Goal: Book appointment/travel/reservation

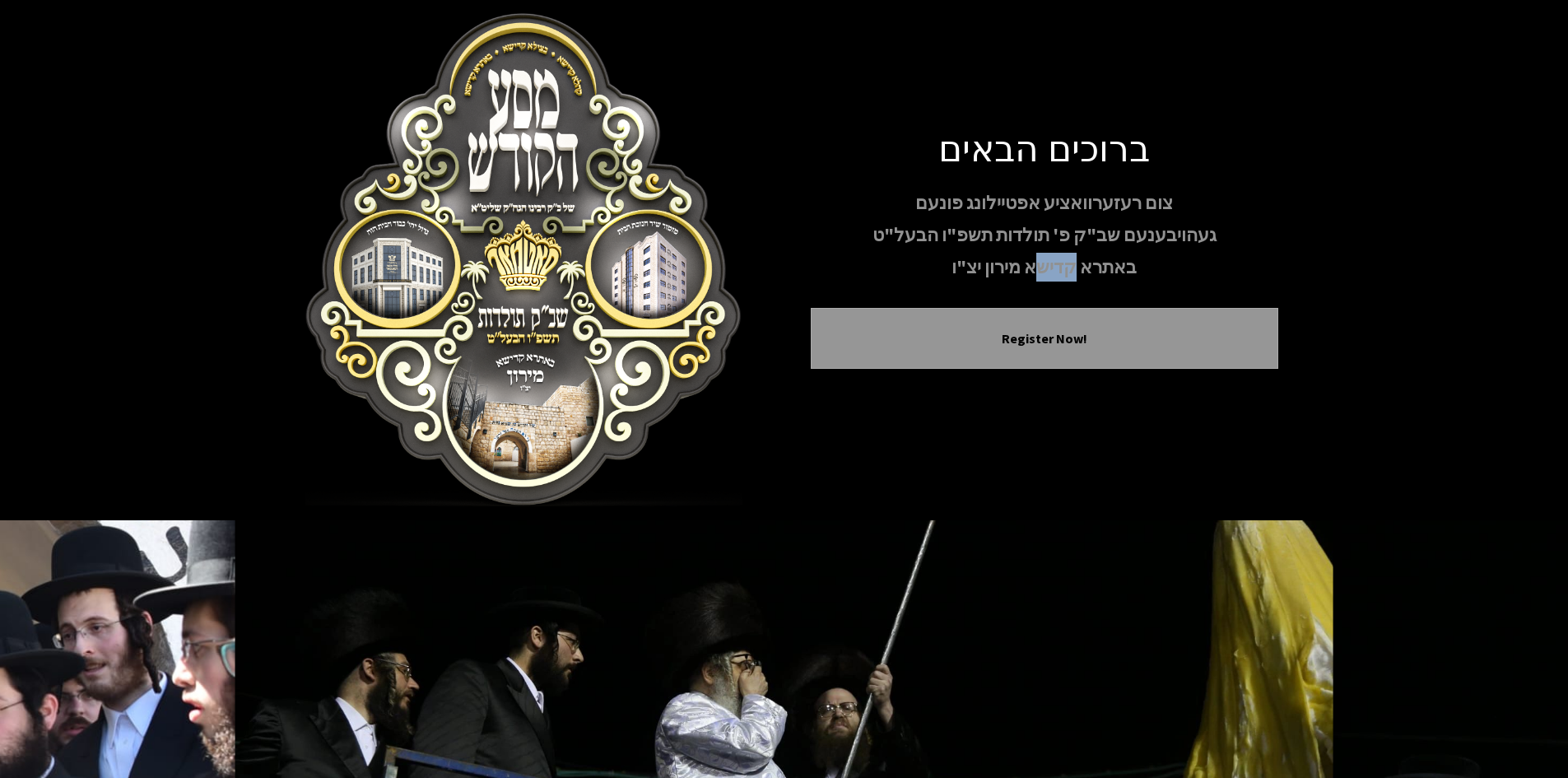
drag, startPoint x: 1034, startPoint y: 268, endPoint x: 1072, endPoint y: 267, distance: 38.0
click at [1072, 267] on p "באתרא קדישא מירון יצ"ו" at bounding box center [1044, 266] width 468 height 28
drag, startPoint x: 1005, startPoint y: 200, endPoint x: 1103, endPoint y: 204, distance: 98.1
click at [1103, 204] on p "צום רעזערוואציע אפטיילונג פונעם" at bounding box center [1044, 202] width 468 height 28
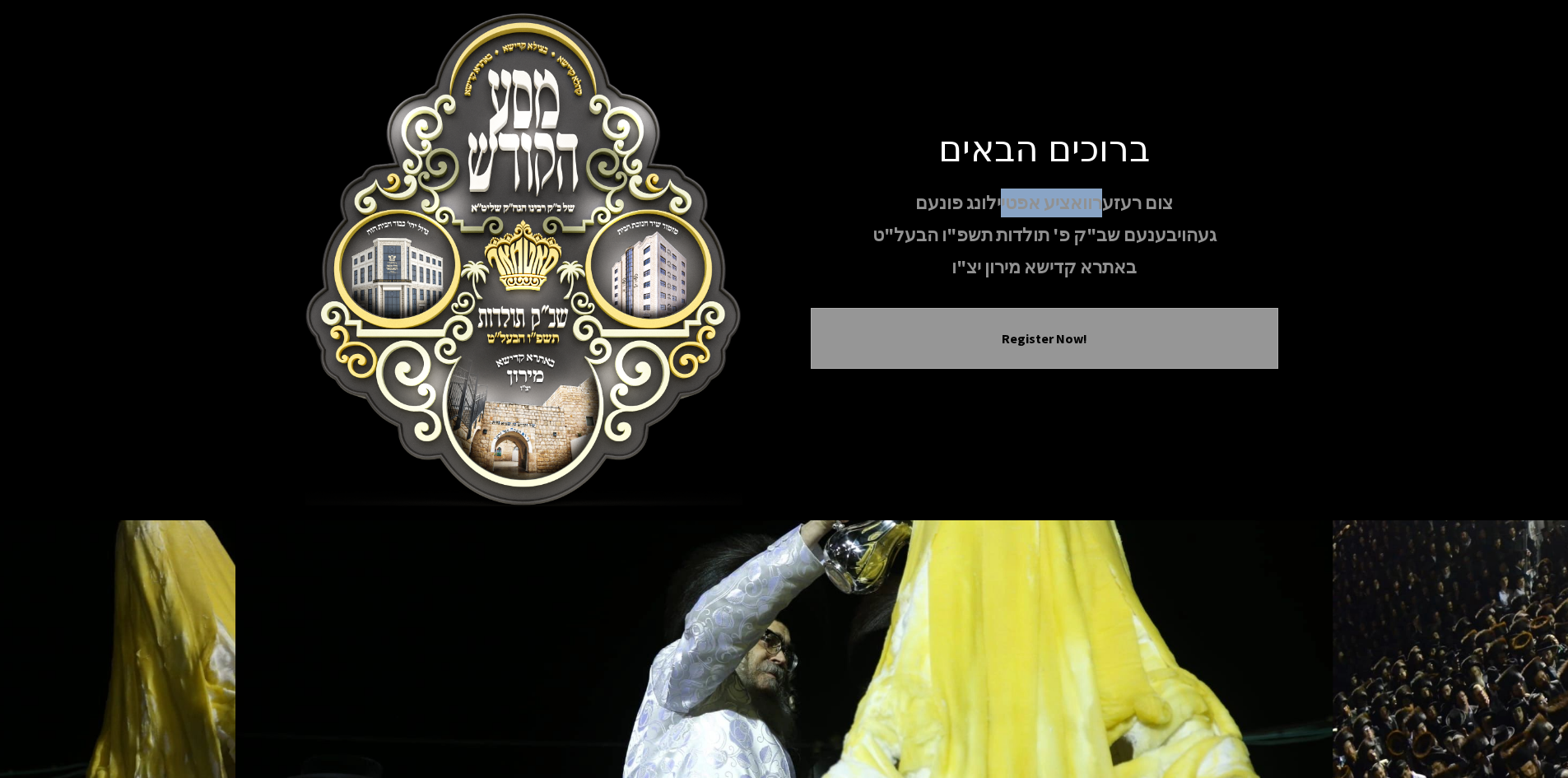
scroll to position [142, 0]
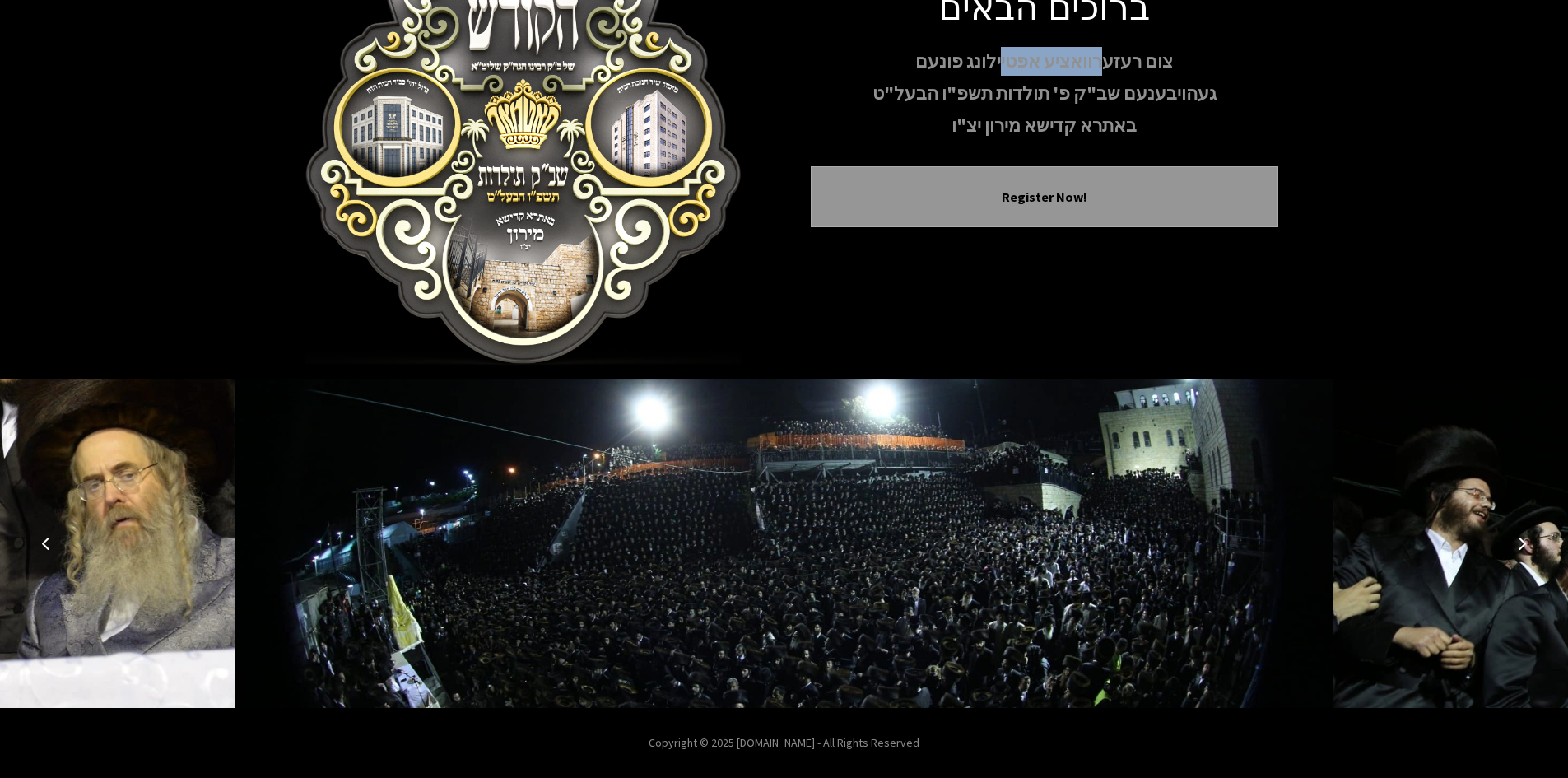
click at [1529, 538] on button "Next image" at bounding box center [1522, 543] width 39 height 39
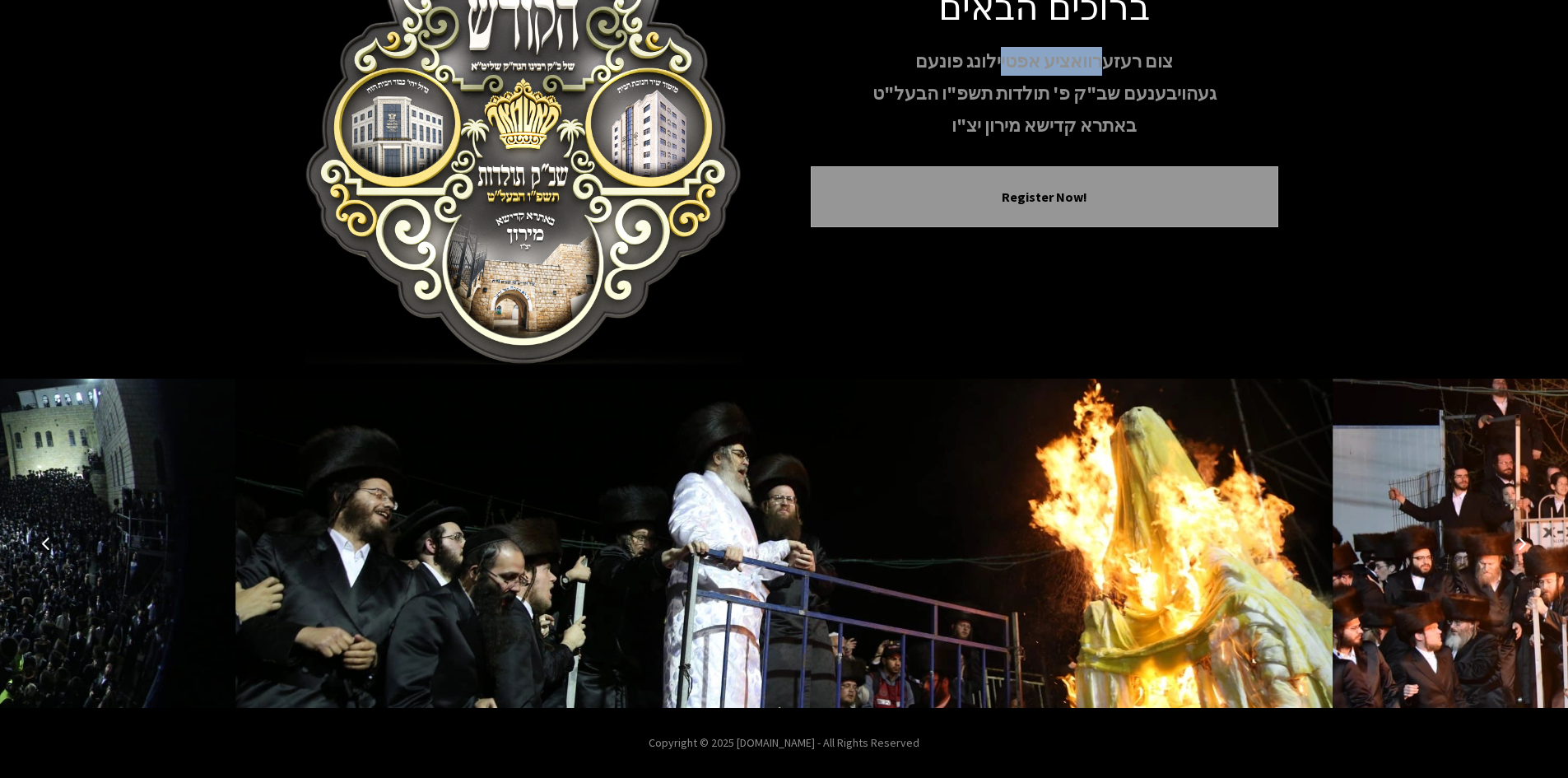
click at [1529, 538] on button "Next image" at bounding box center [1522, 543] width 39 height 39
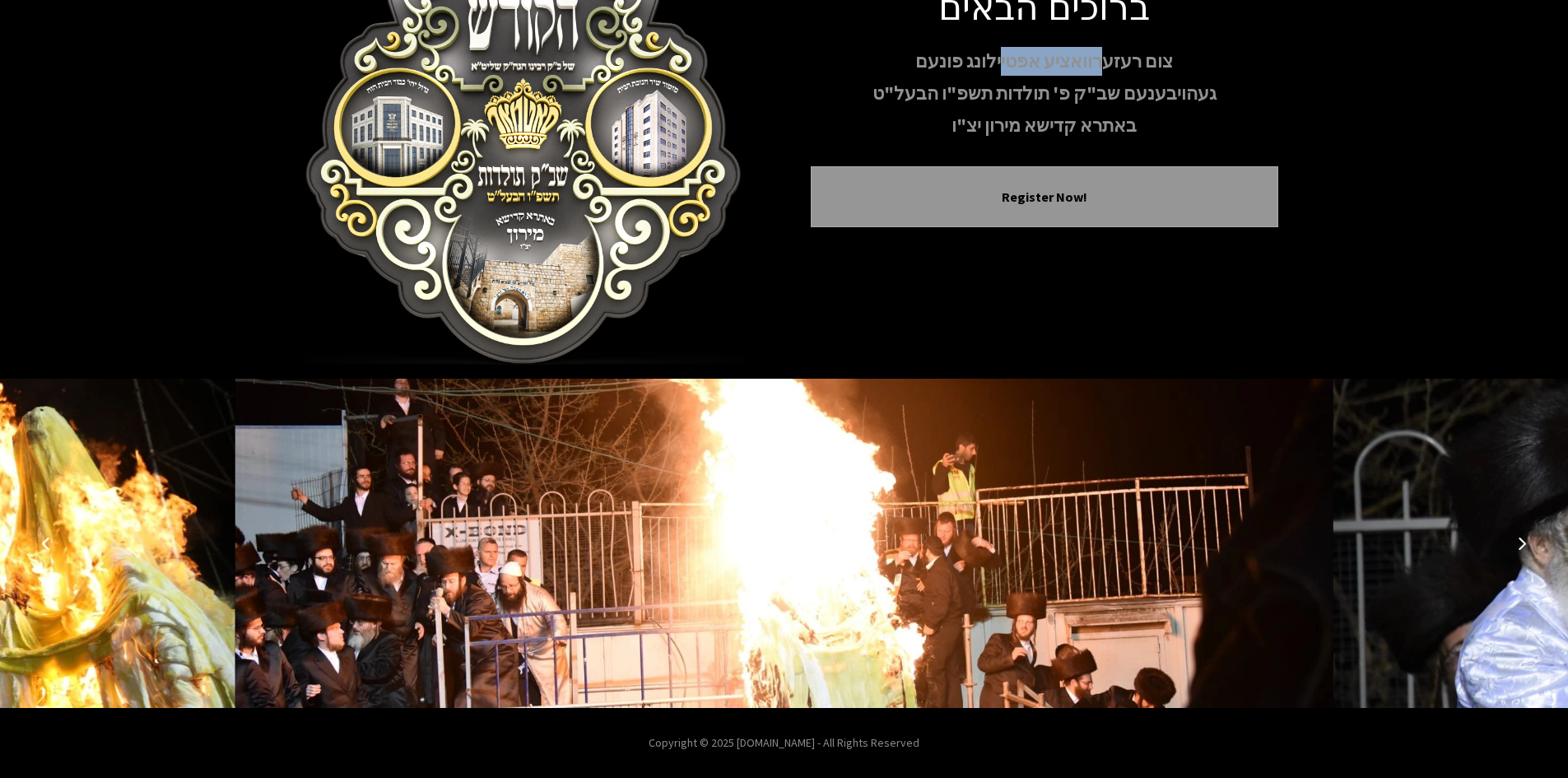
click at [1529, 538] on button "Next image" at bounding box center [1522, 543] width 39 height 39
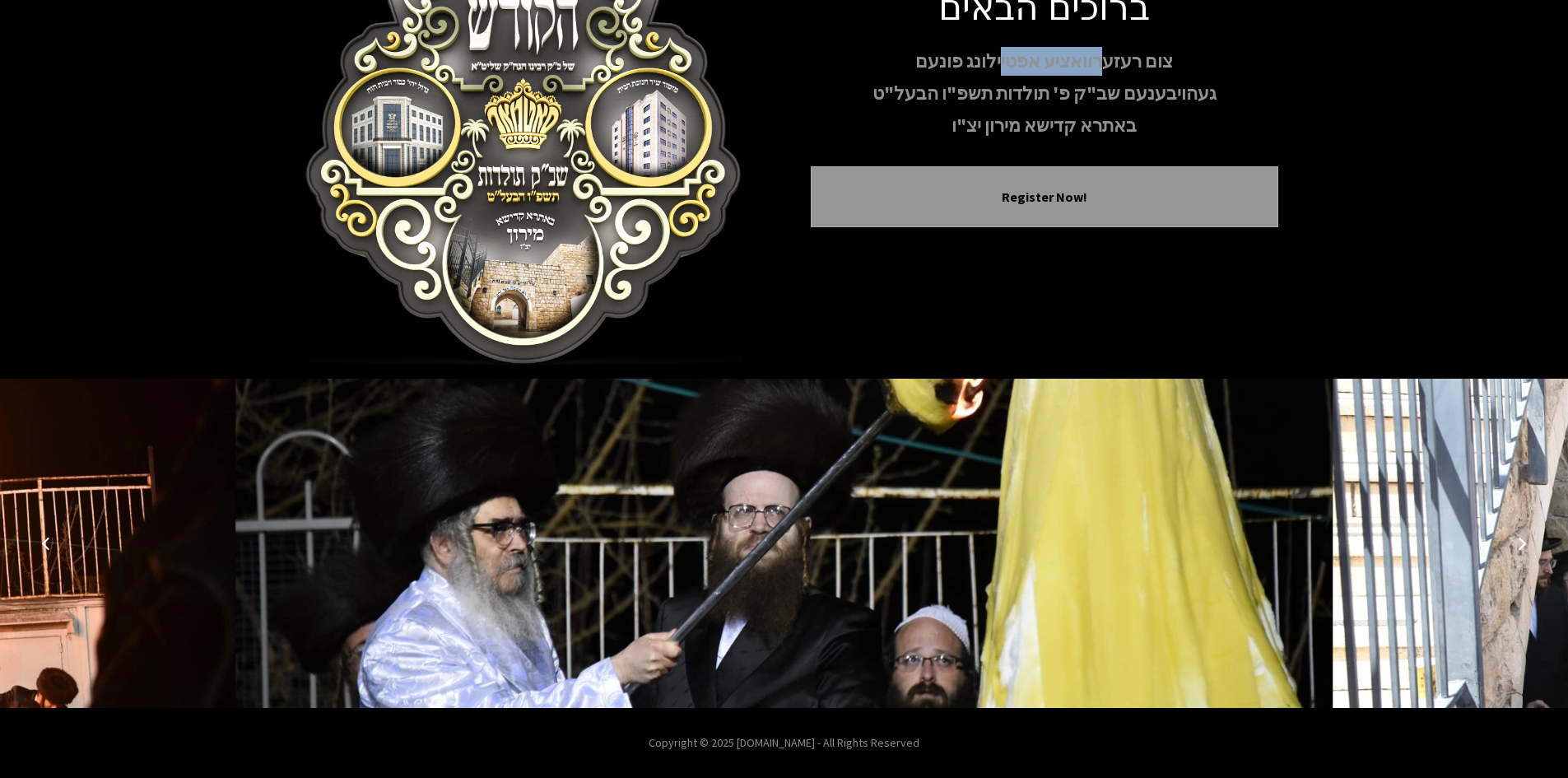
click at [1529, 538] on button "Next image" at bounding box center [1522, 543] width 39 height 39
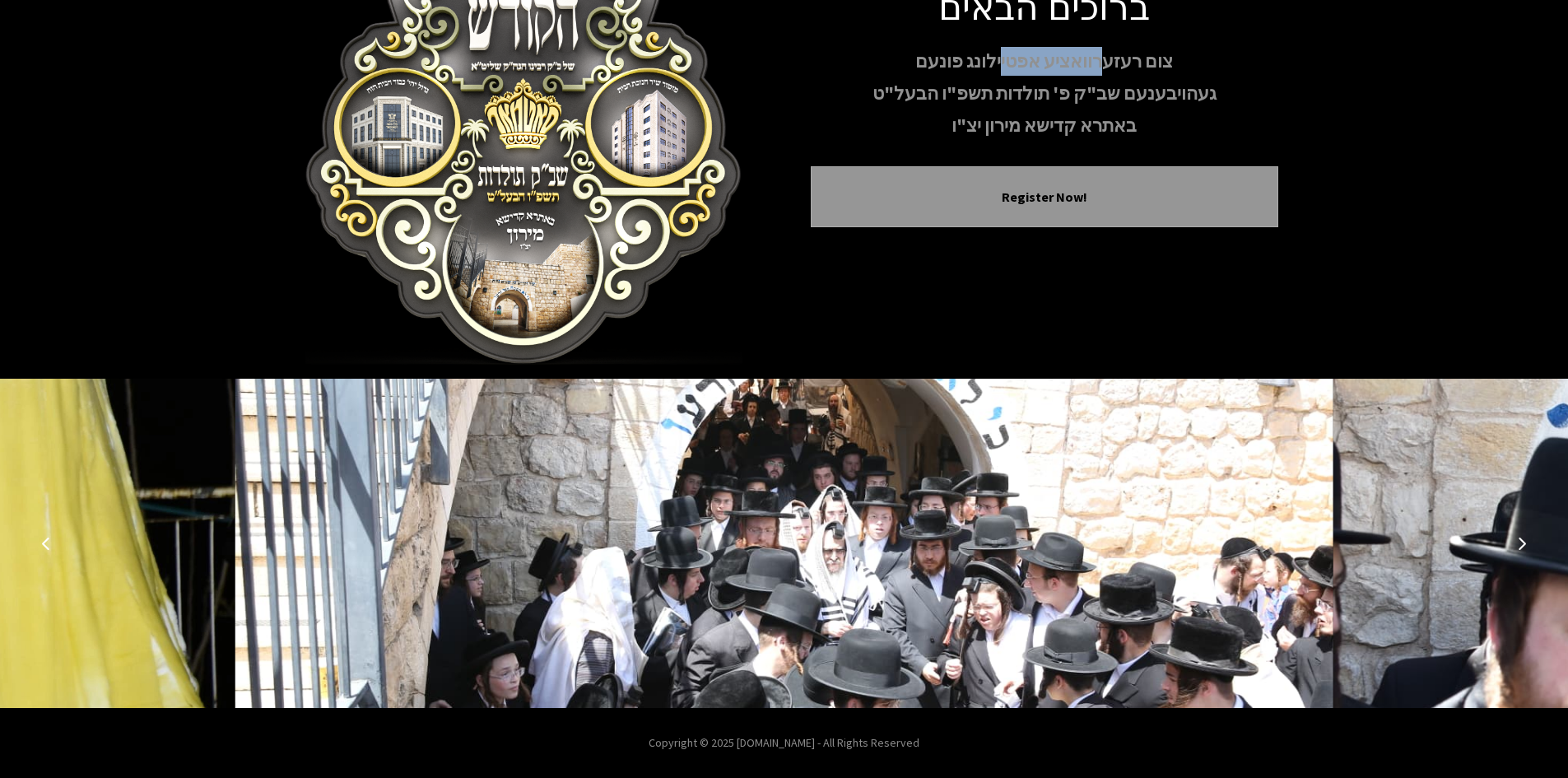
click at [1529, 538] on button "Next image" at bounding box center [1522, 543] width 39 height 39
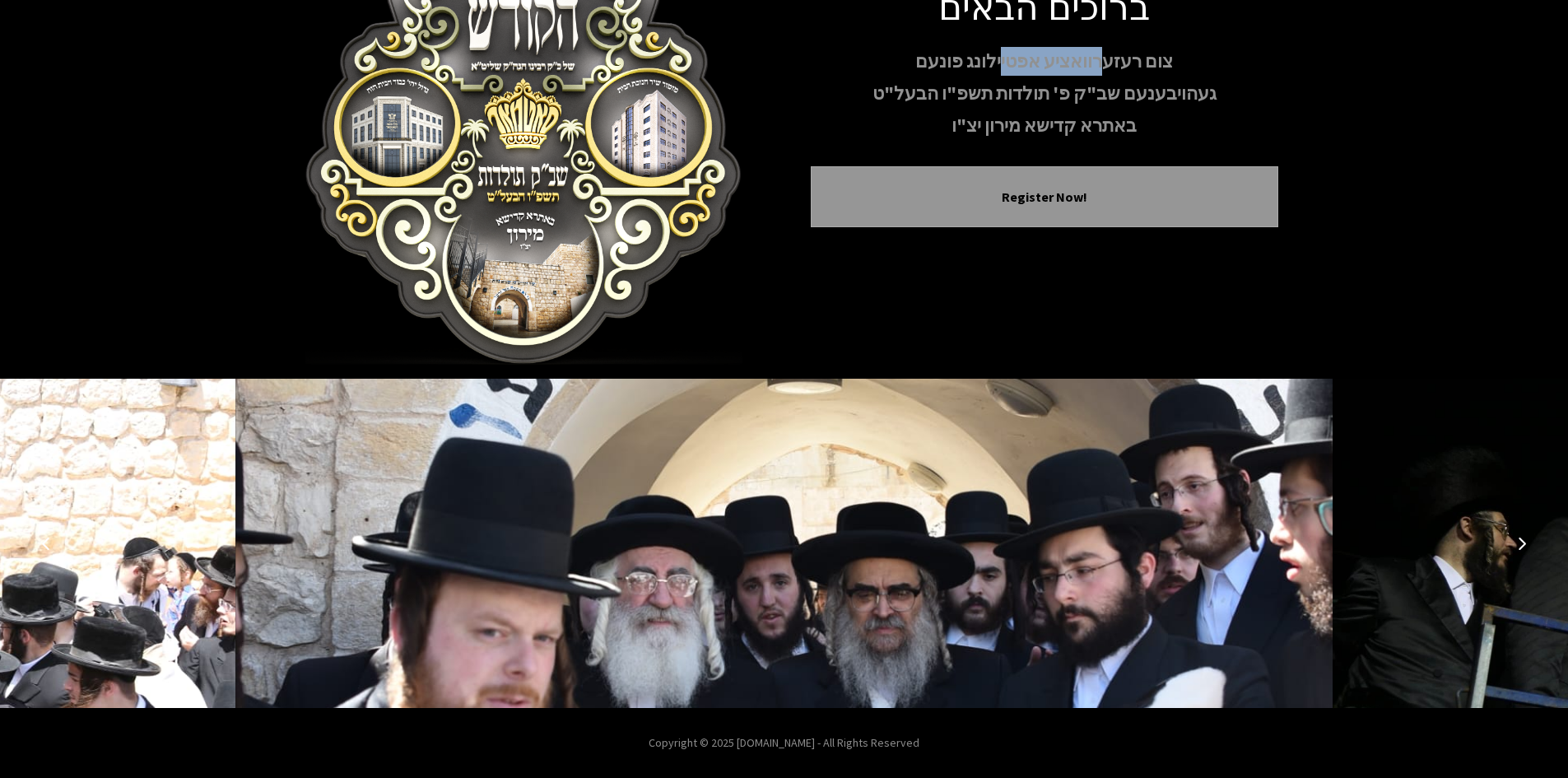
click at [1529, 538] on button "Next image" at bounding box center [1522, 543] width 39 height 39
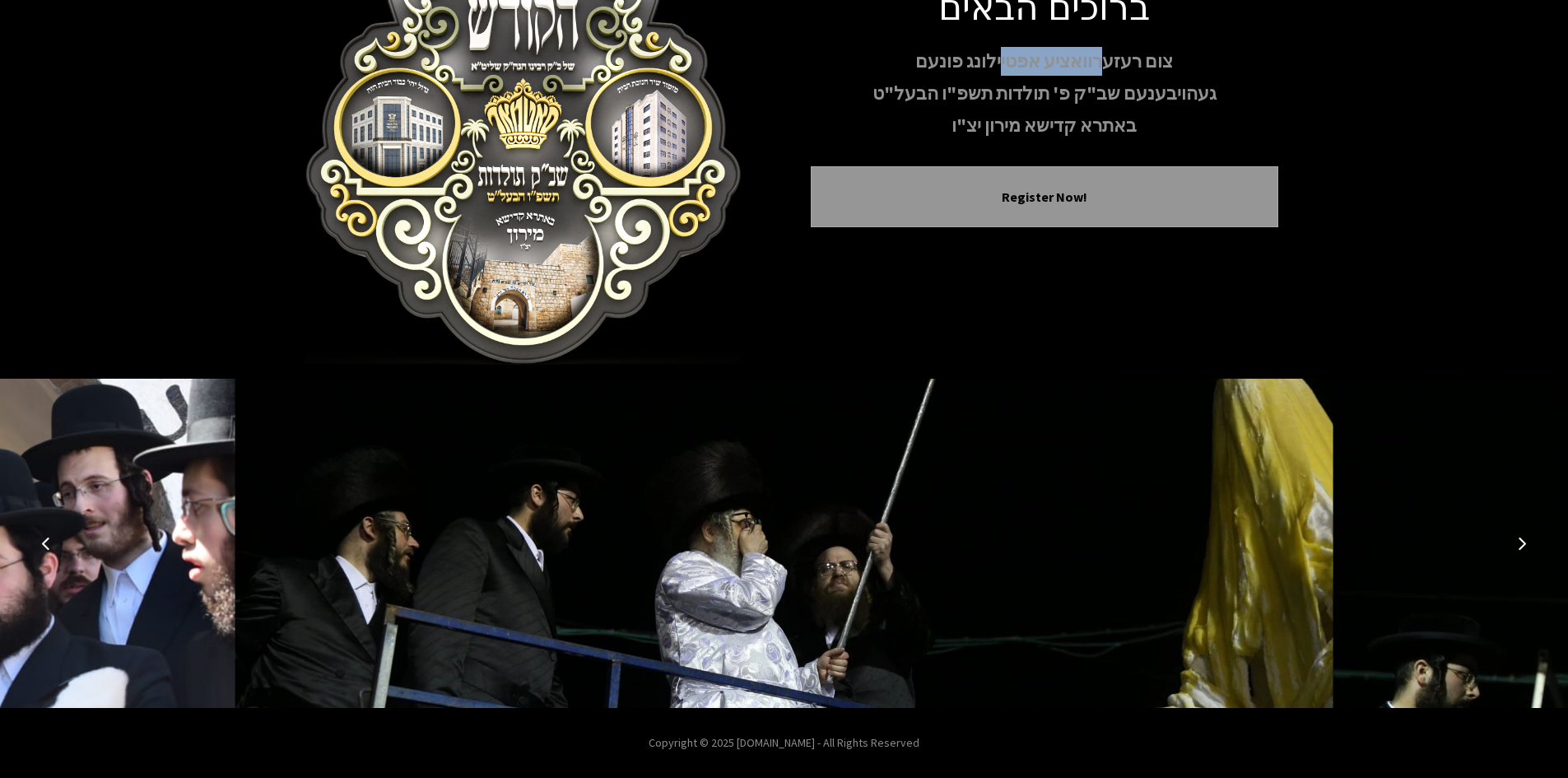
click at [1529, 538] on button "Next image" at bounding box center [1522, 543] width 39 height 39
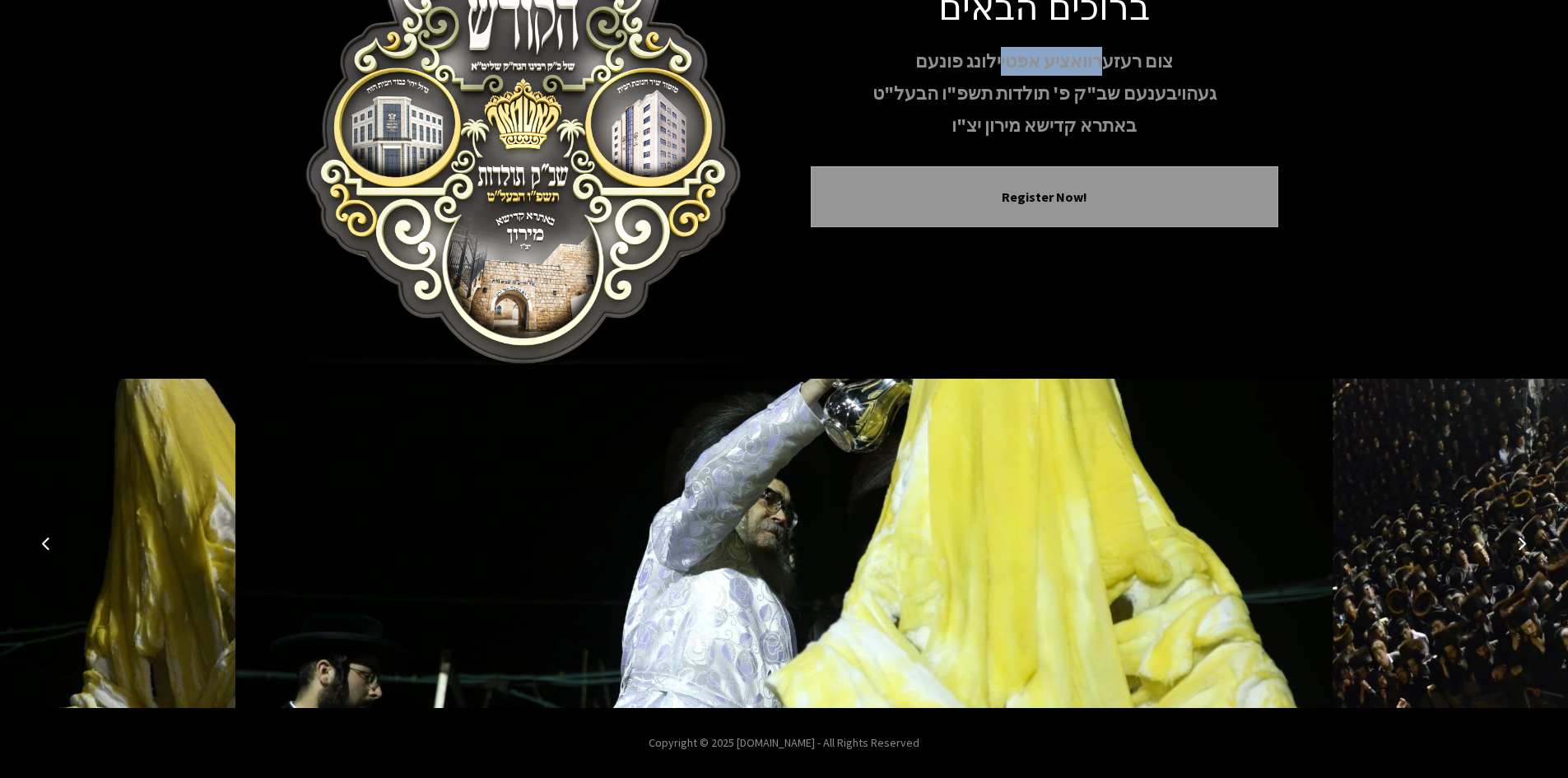
click at [1529, 538] on button "Next image" at bounding box center [1522, 543] width 39 height 39
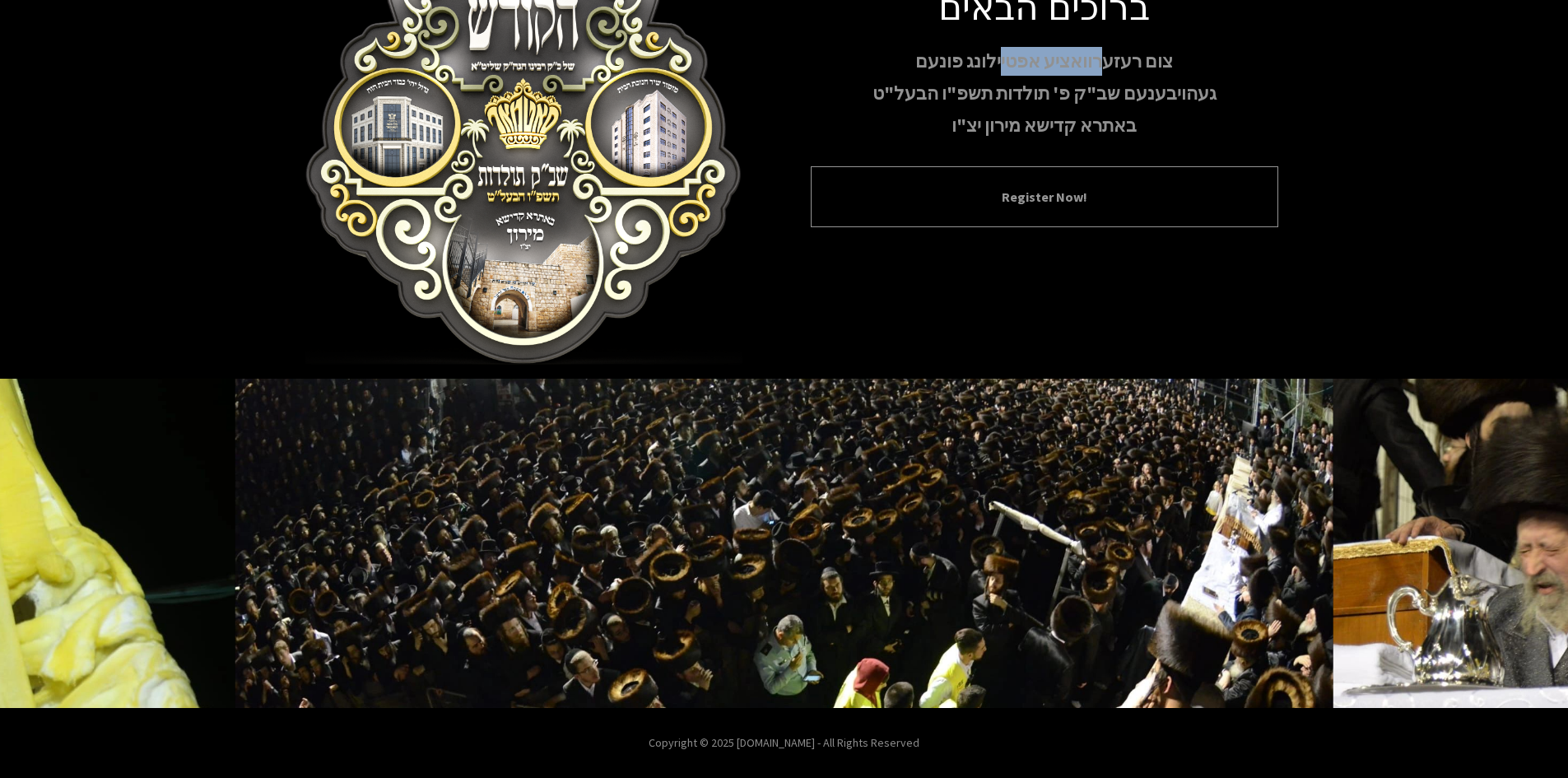
click at [998, 190] on button "Register Now!" at bounding box center [1044, 197] width 427 height 20
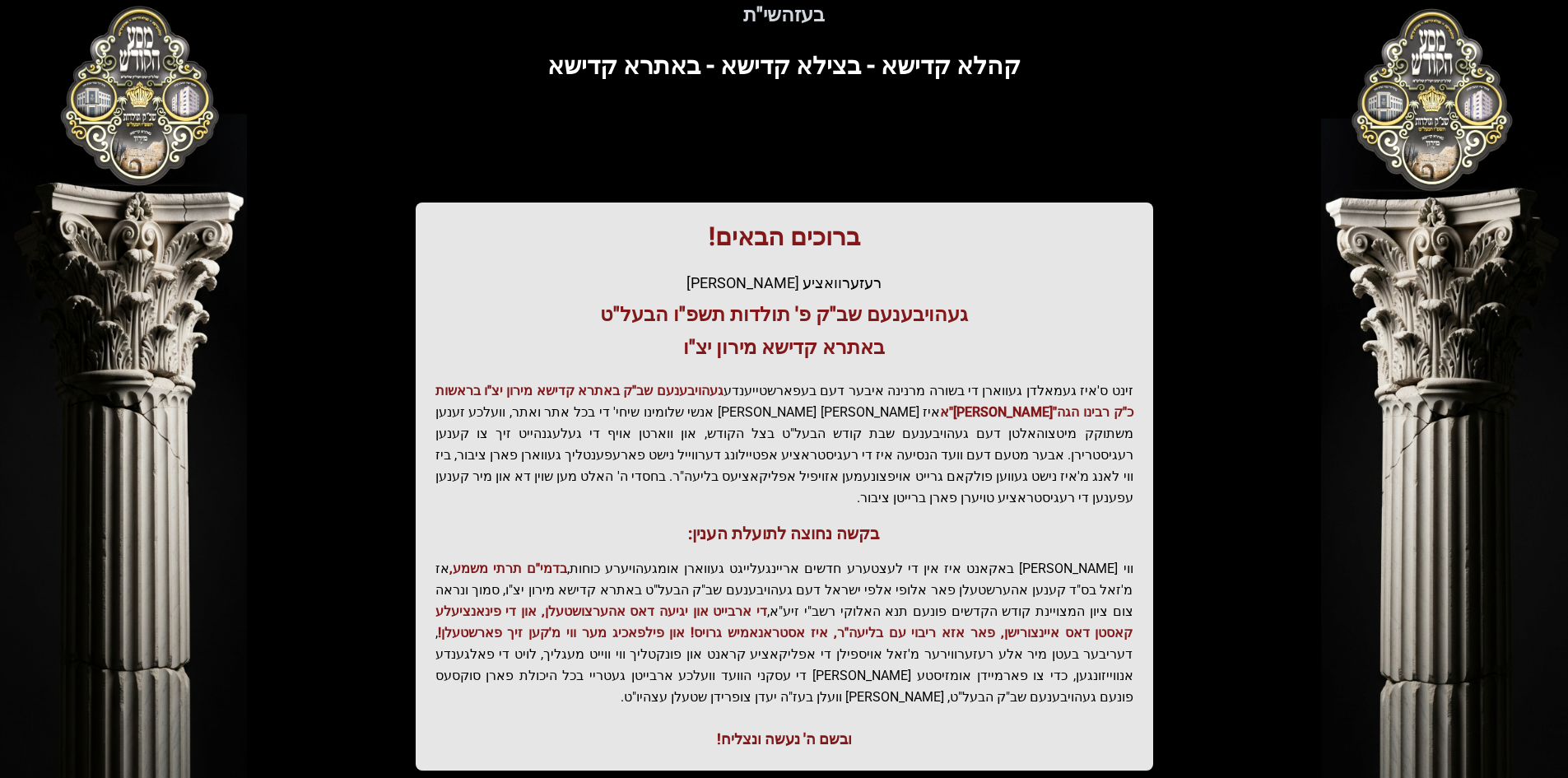
scroll to position [176, 0]
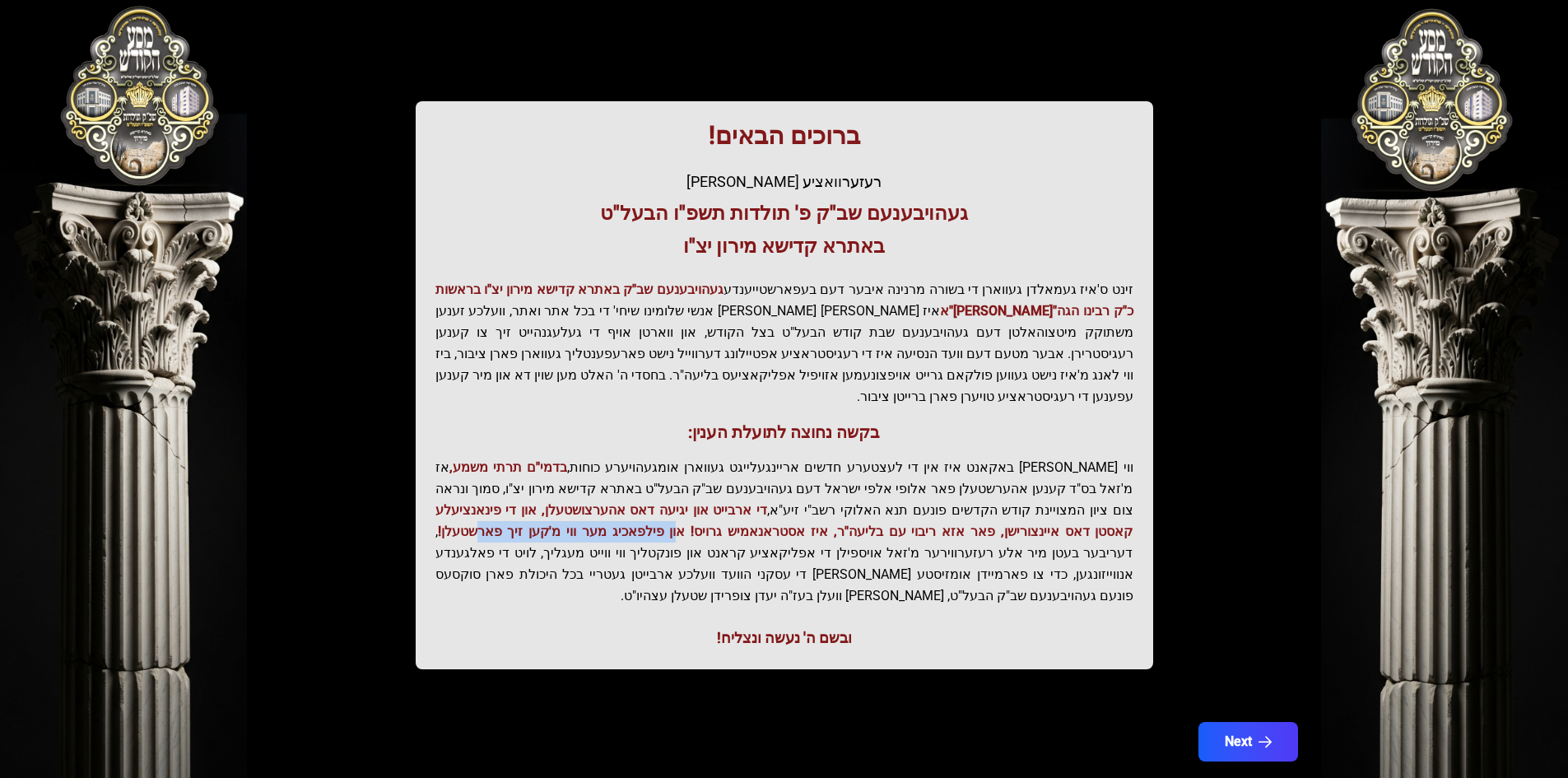
drag, startPoint x: 945, startPoint y: 513, endPoint x: 756, endPoint y: 515, distance: 189.0
click at [756, 515] on span "די ארבייט און יגיעה דאס אהערצושטעלן, און די פינאנציעלע קאסטן דאס איינצורישן, פא…" at bounding box center [784, 521] width 698 height 37
click at [1249, 721] on button "Next" at bounding box center [1248, 741] width 104 height 41
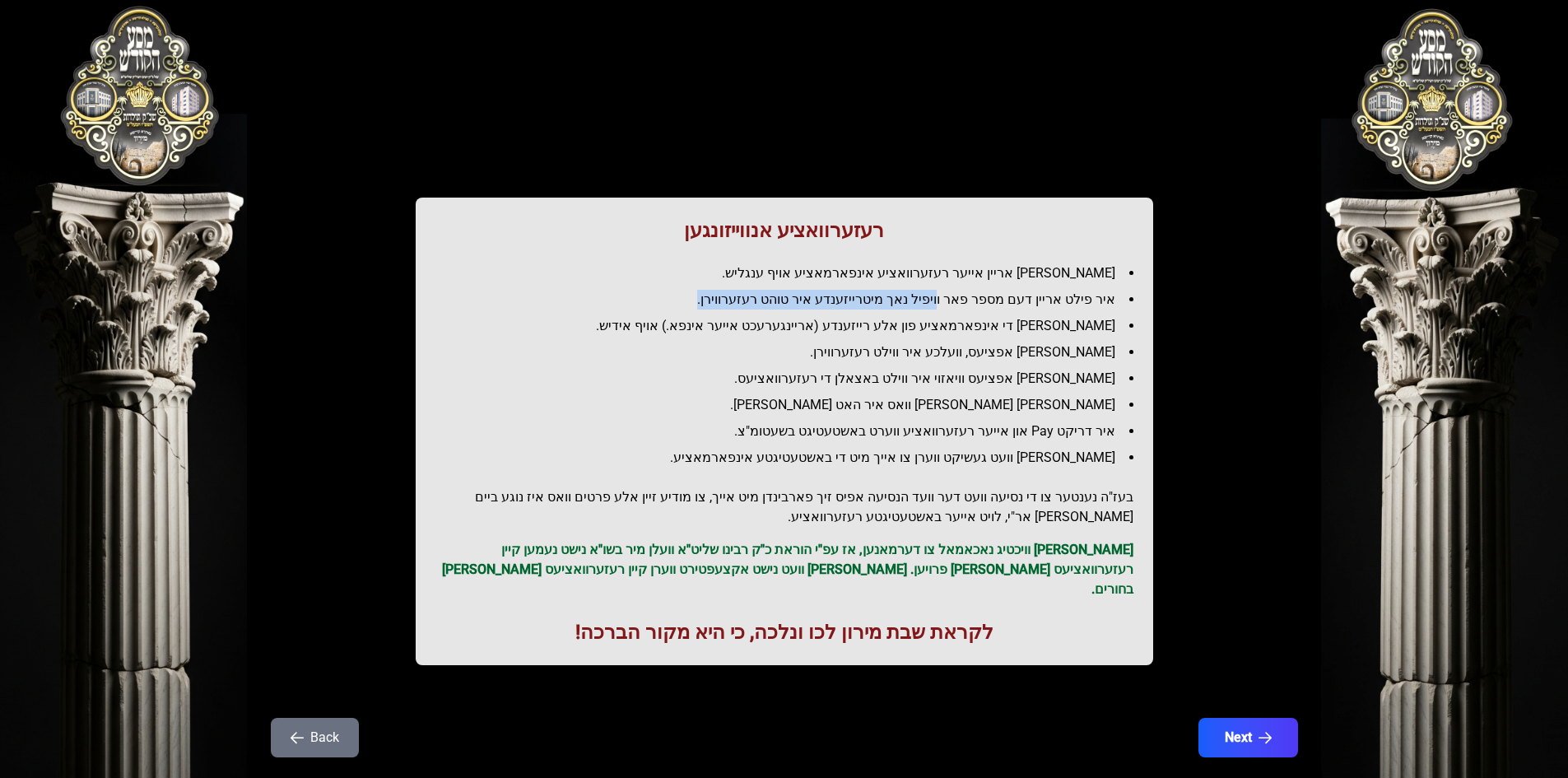
drag, startPoint x: 956, startPoint y: 298, endPoint x: 707, endPoint y: 306, distance: 249.1
click at [707, 306] on li "איר פילט אריין דעם מספר פאר וויפיל נאך מיטרייזענדע איר טוהט רעזערווירן." at bounding box center [791, 300] width 685 height 20
click at [1227, 717] on button "Next" at bounding box center [1248, 737] width 104 height 41
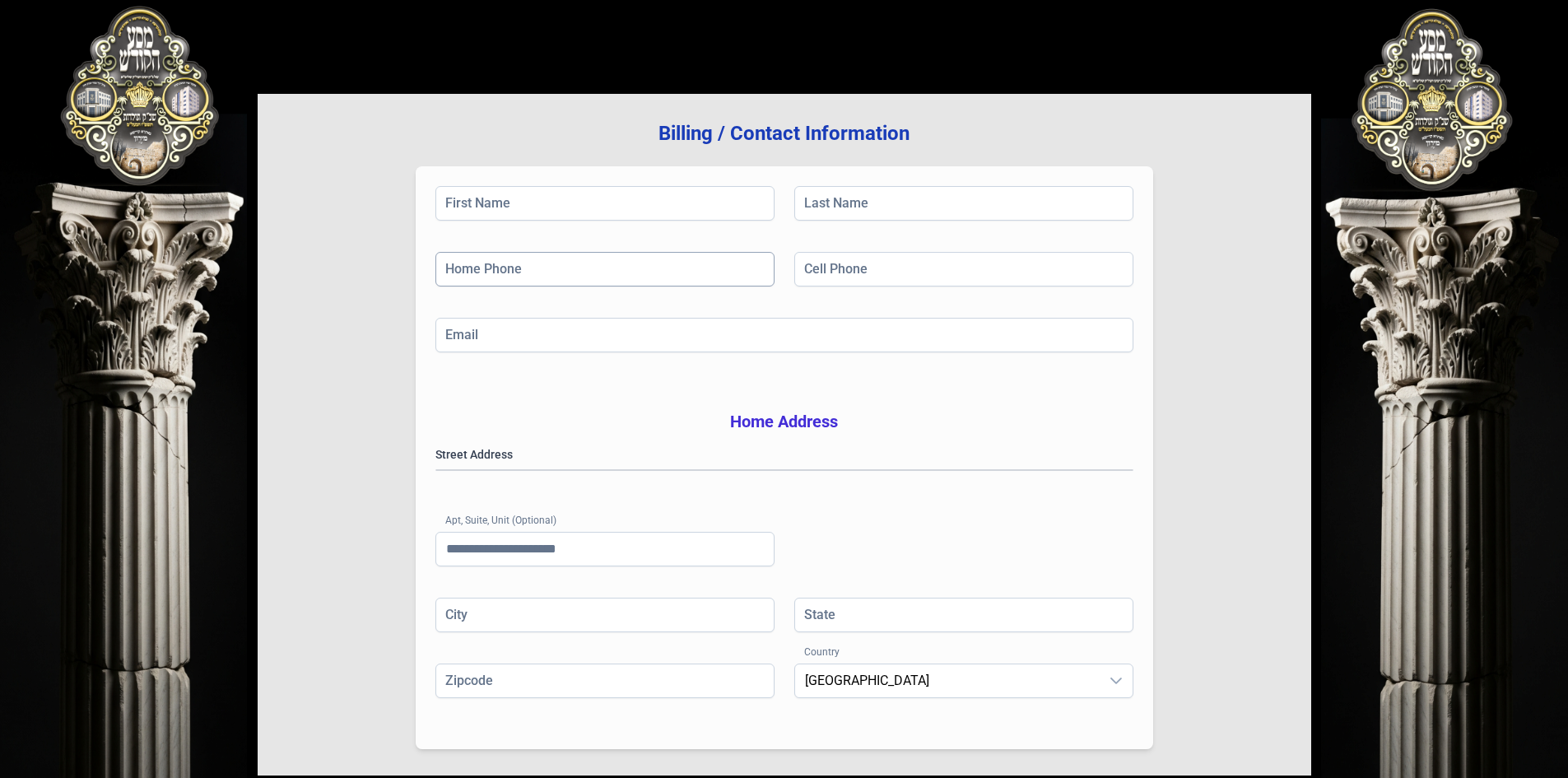
scroll to position [242, 0]
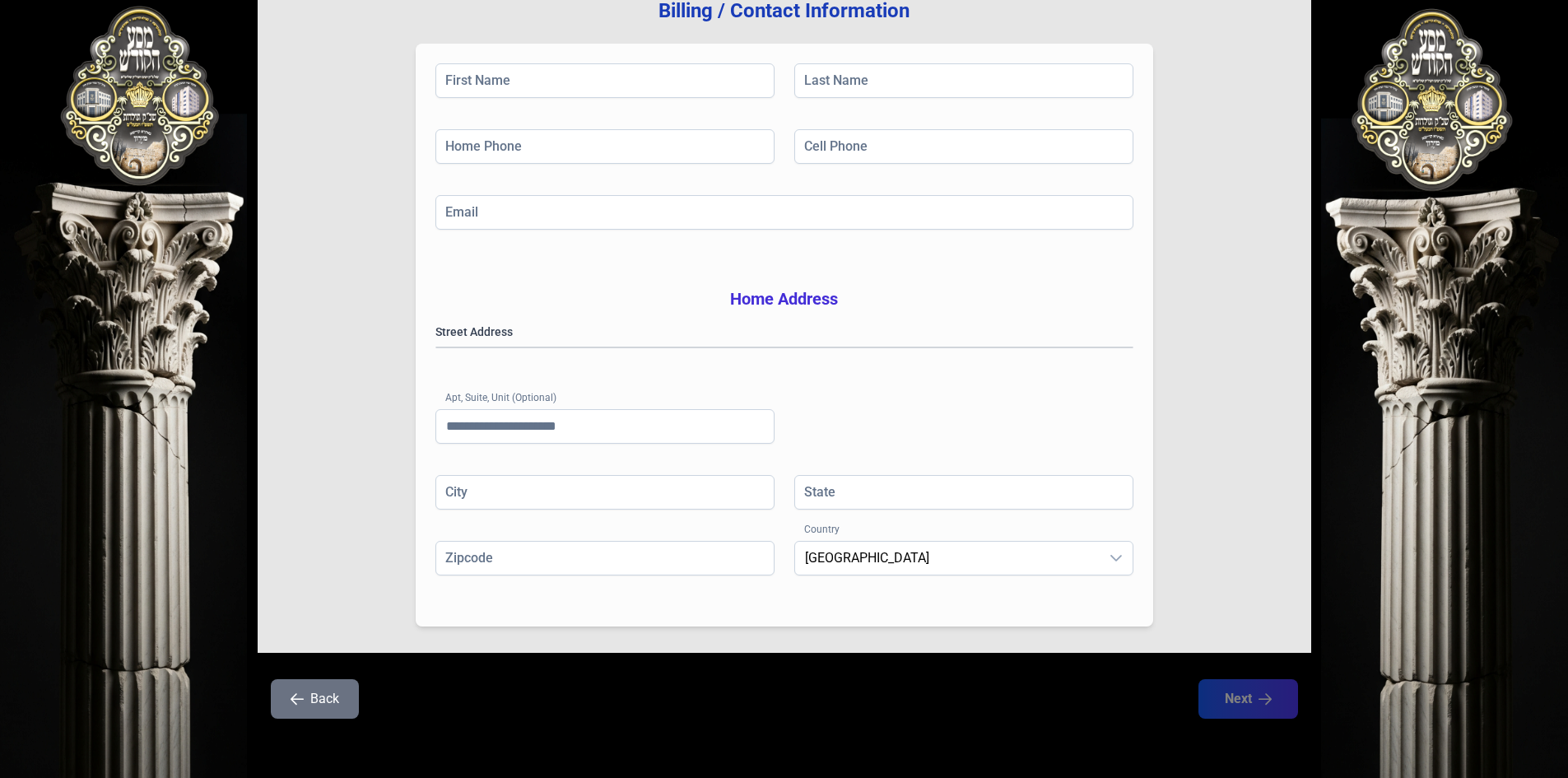
click at [331, 696] on button "Back" at bounding box center [315, 698] width 88 height 39
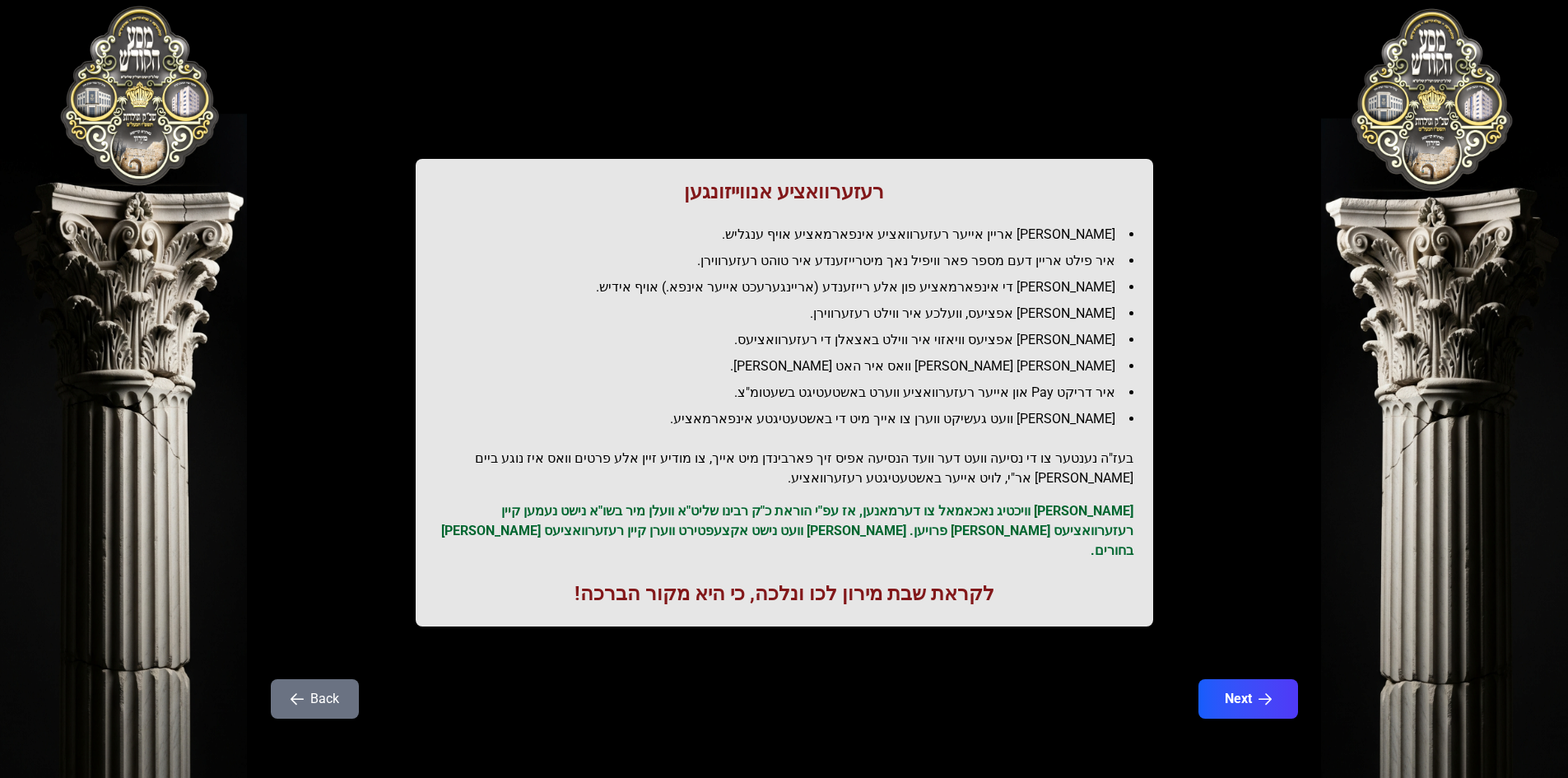
scroll to position [0, 0]
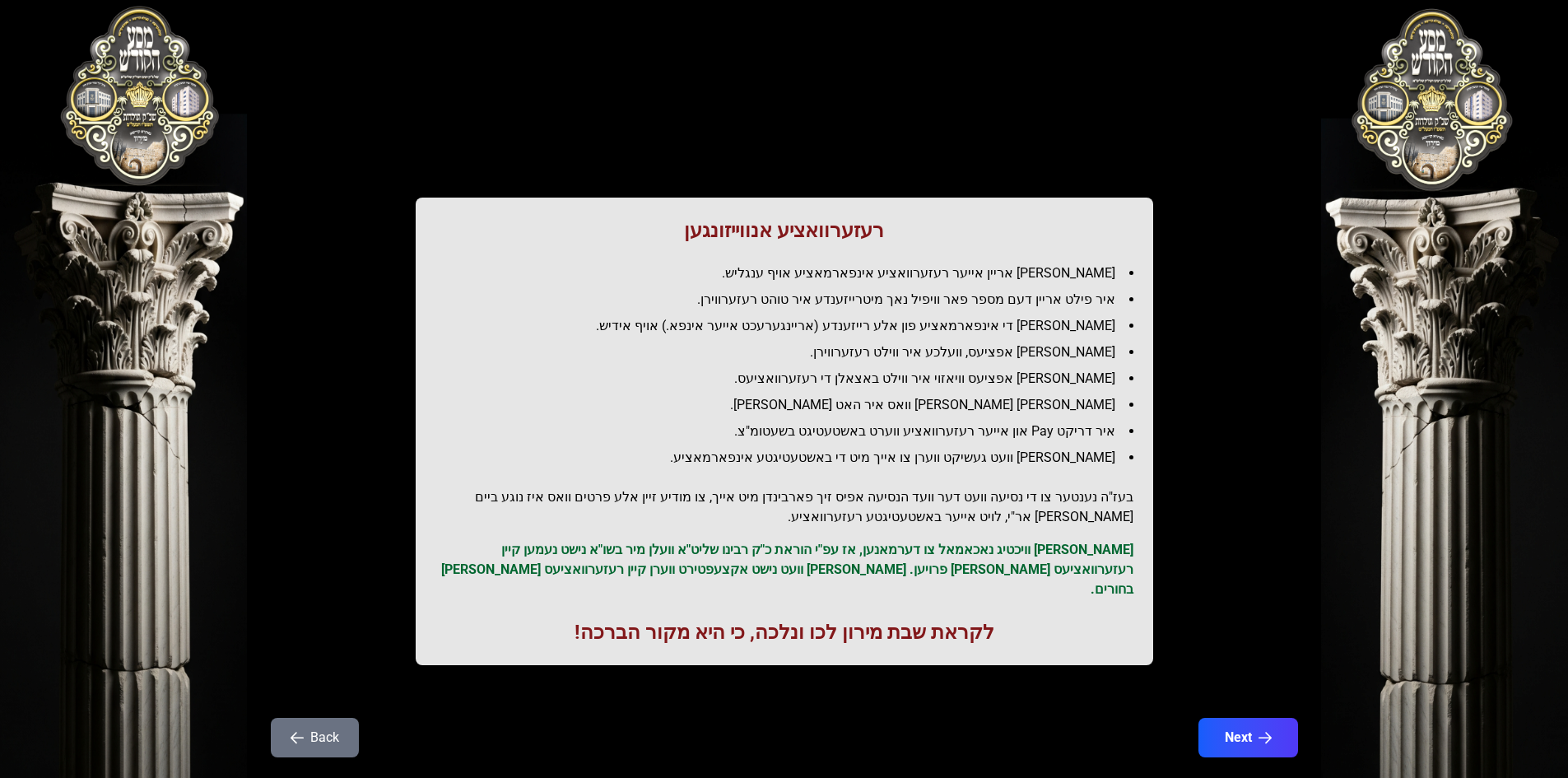
click at [323, 718] on button "Back" at bounding box center [315, 737] width 88 height 39
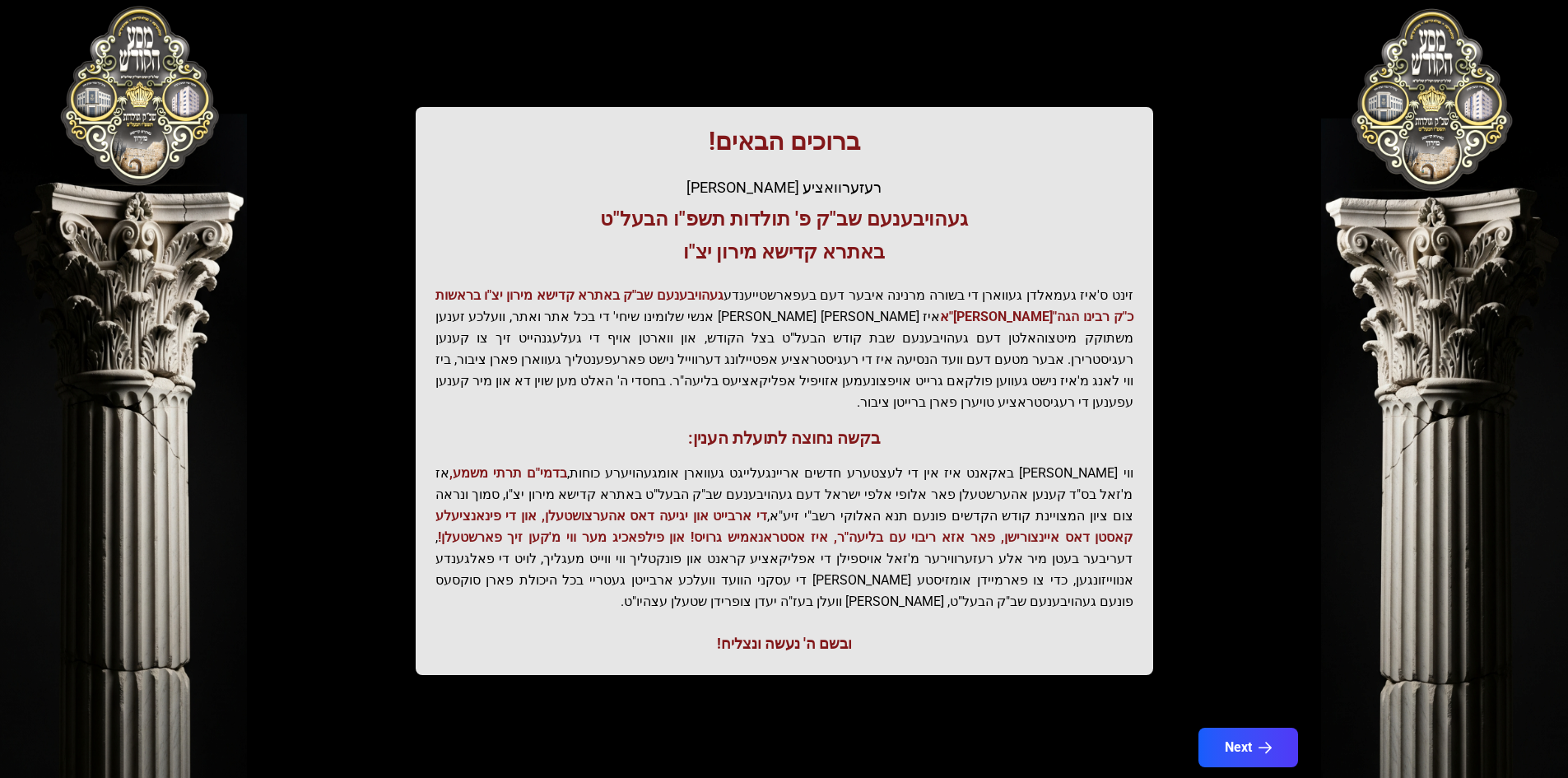
scroll to position [176, 0]
